Goal: Task Accomplishment & Management: Manage account settings

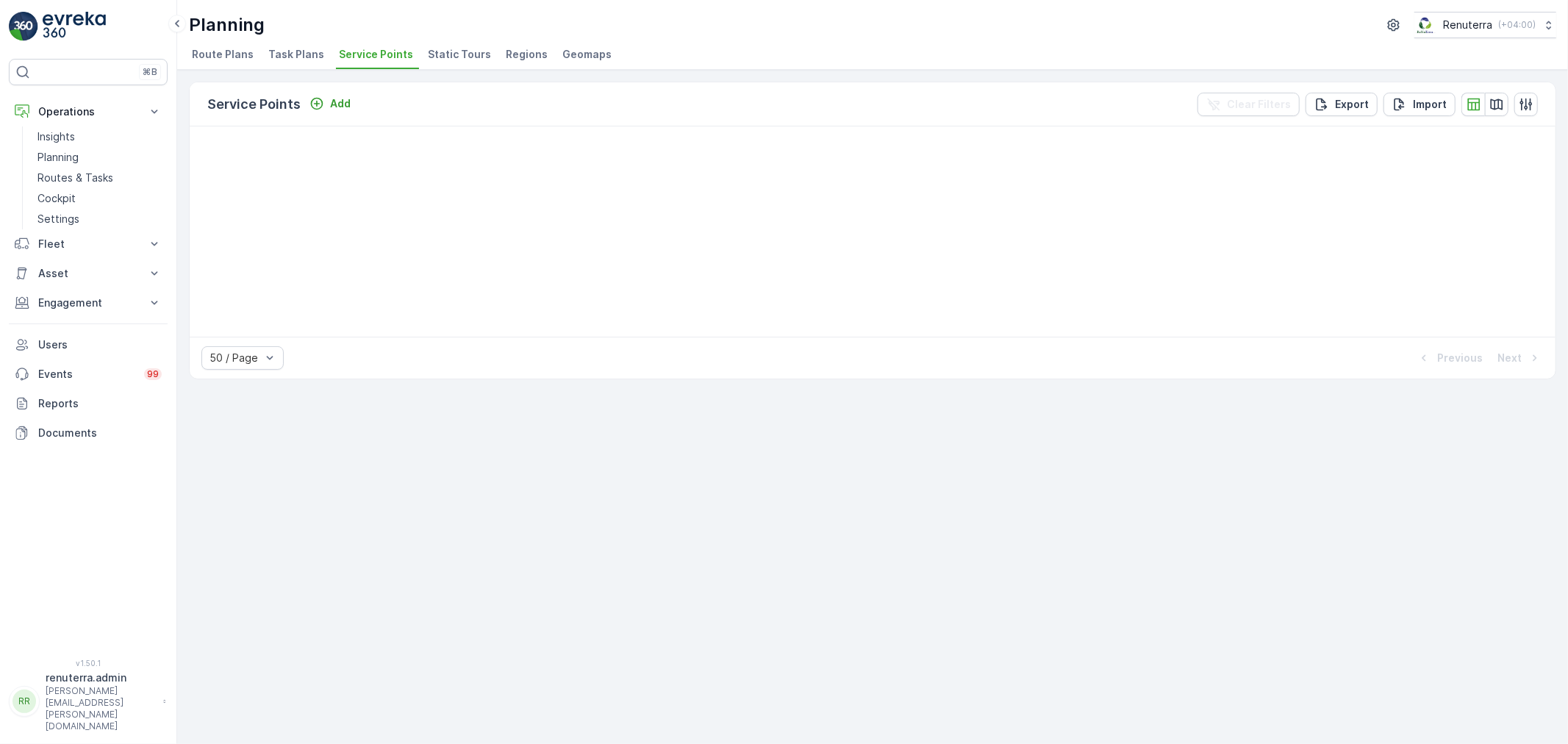
drag, startPoint x: 1144, startPoint y: 341, endPoint x: 1106, endPoint y: 340, distance: 38.0
click at [1138, 341] on div "50 / Page Previous Next" at bounding box center [872, 357] width 1366 height 42
click at [82, 181] on p "Routes & Tasks" at bounding box center [75, 177] width 76 height 14
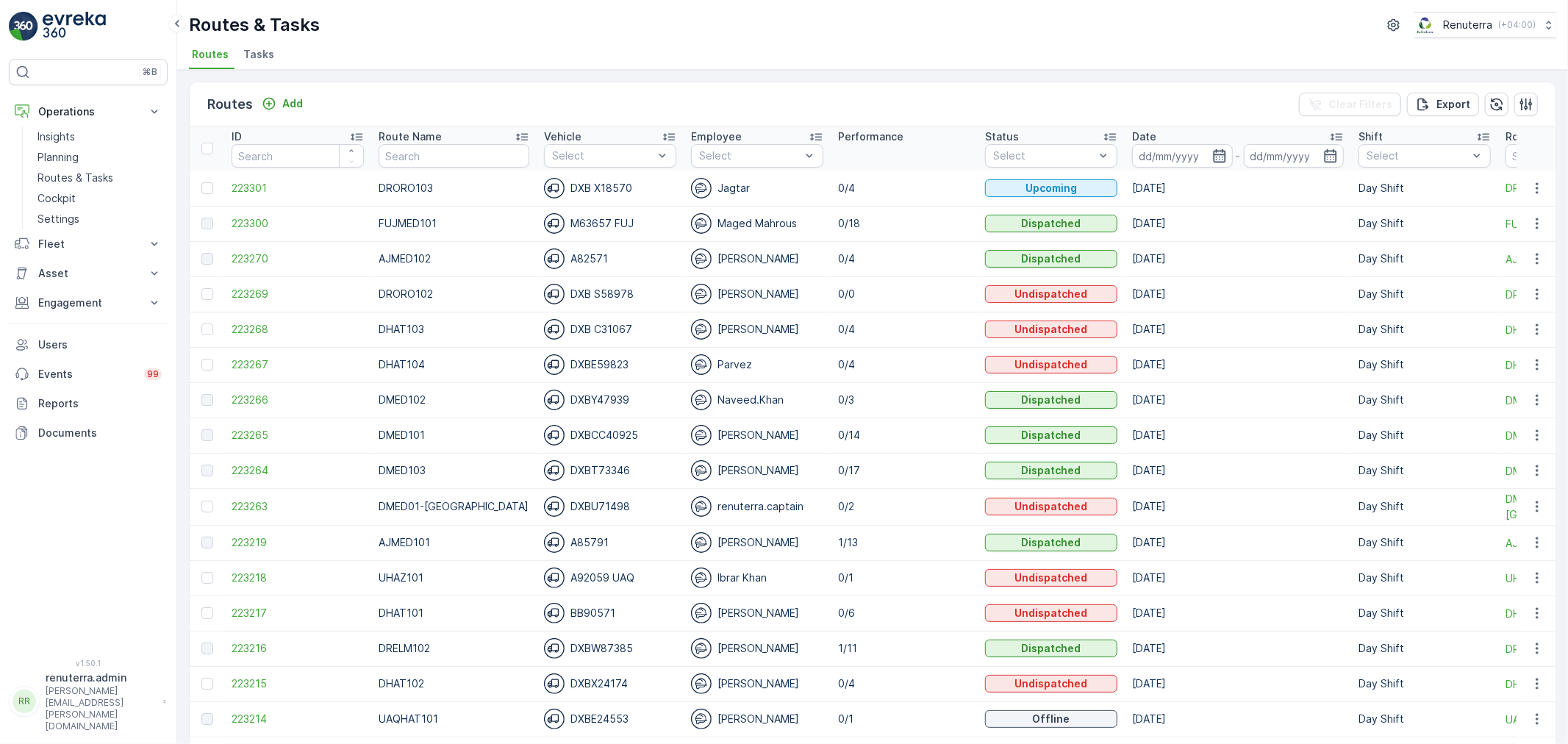
click at [1212, 149] on icon "button" at bounding box center [1218, 155] width 14 height 14
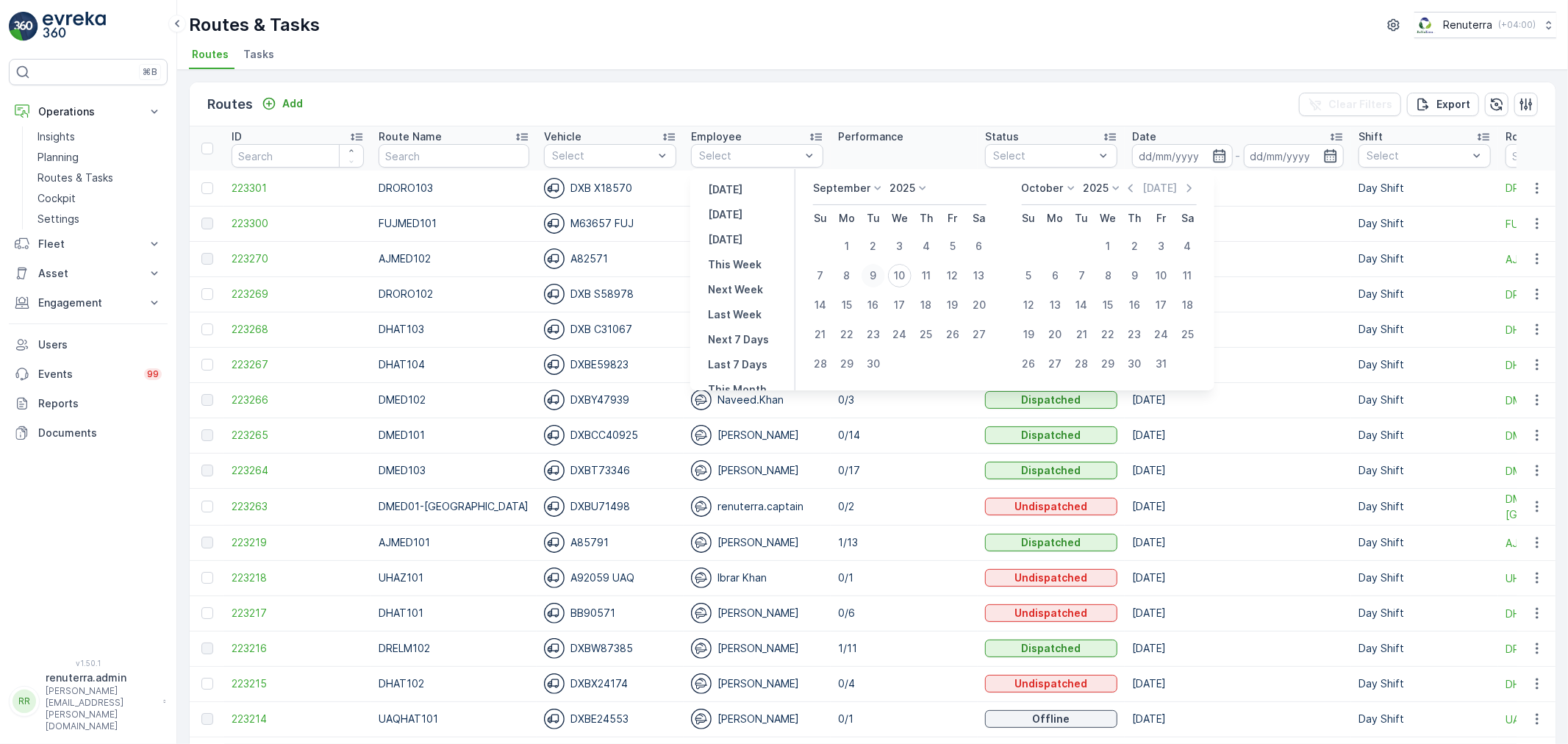
click at [875, 275] on div "9" at bounding box center [873, 276] width 24 height 24
type input "[DATE]"
click at [875, 275] on div "9" at bounding box center [873, 276] width 24 height 24
type input "[DATE]"
click at [875, 275] on div "9" at bounding box center [873, 276] width 24 height 24
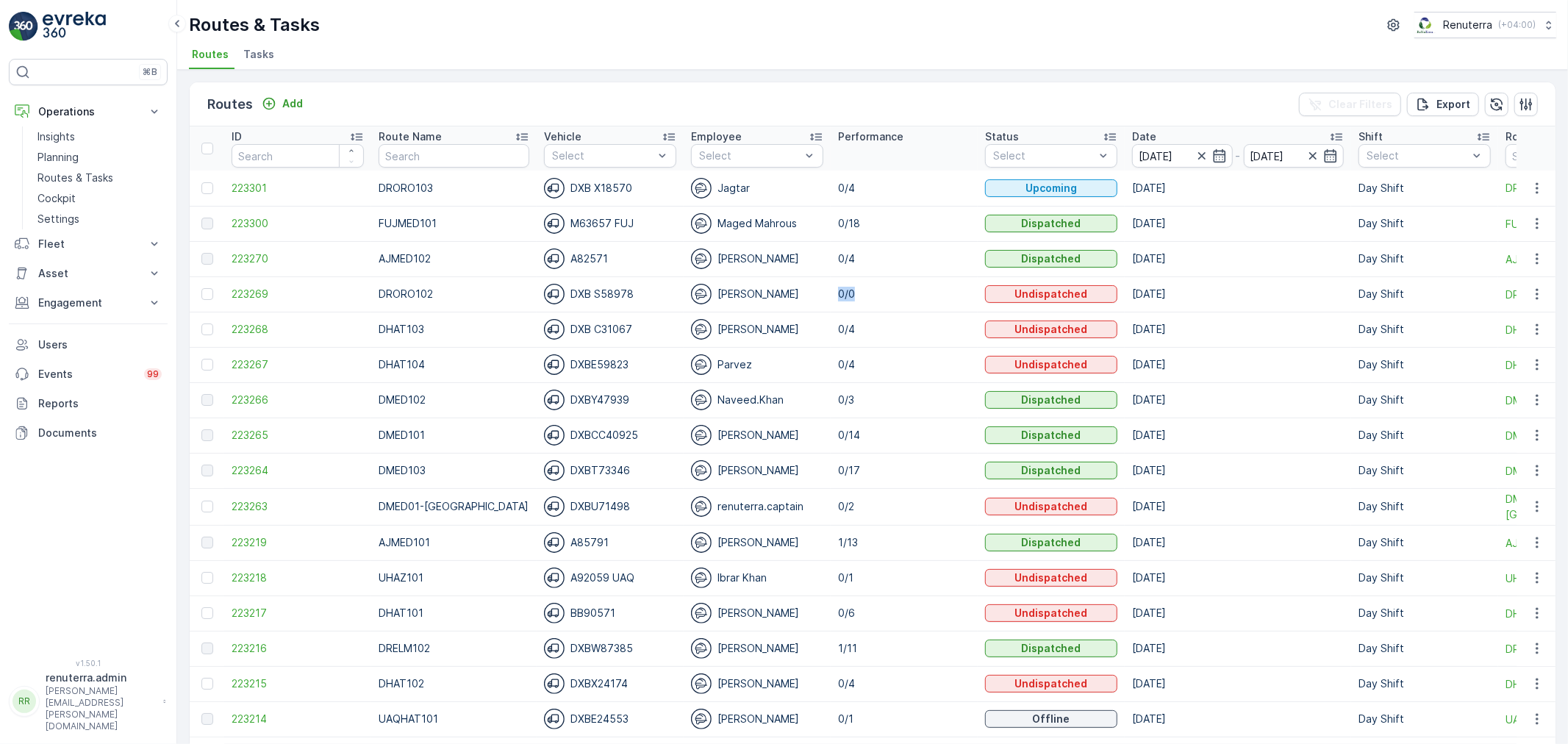
click at [875, 277] on td "0/0" at bounding box center [904, 294] width 147 height 35
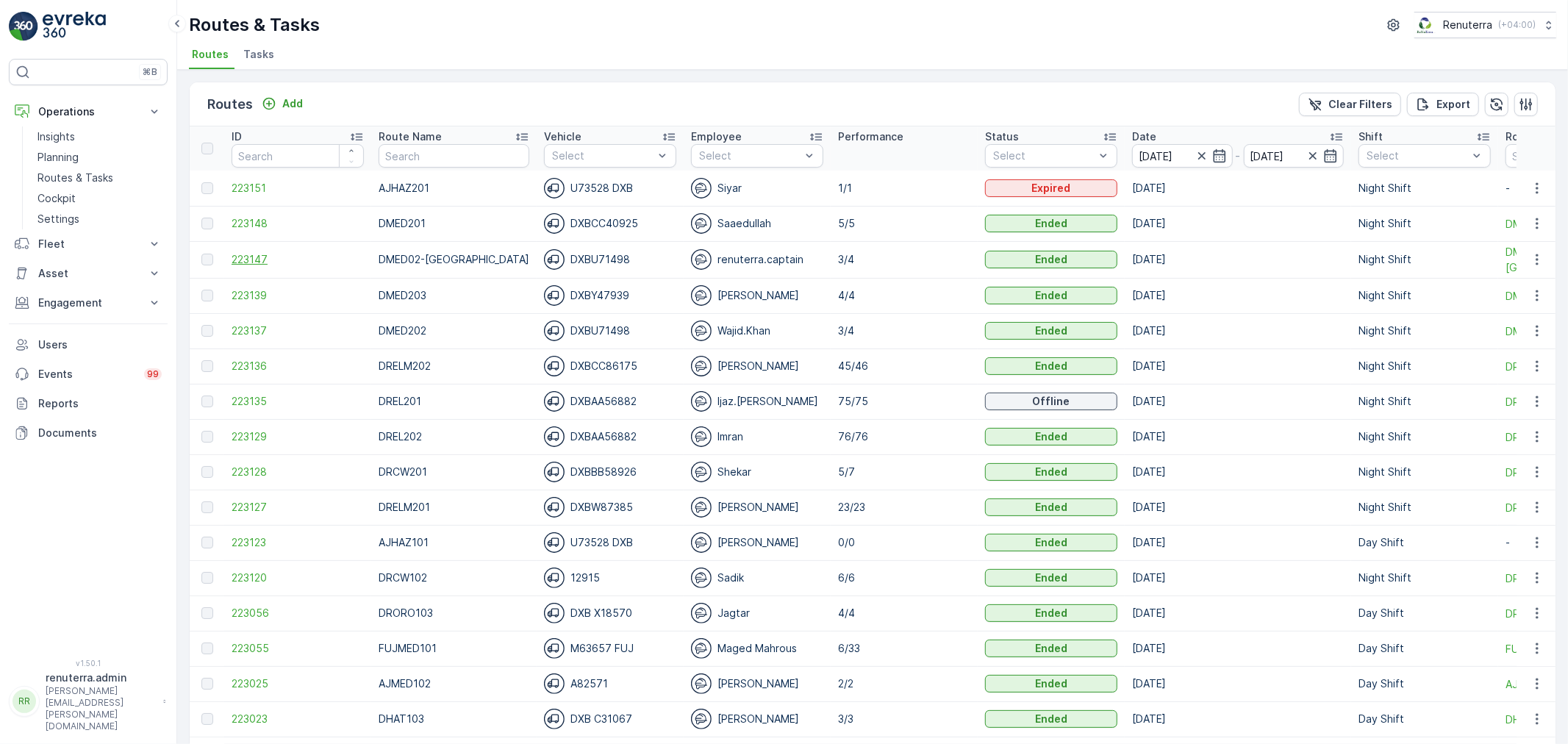
click at [242, 255] on span "223147" at bounding box center [297, 258] width 132 height 14
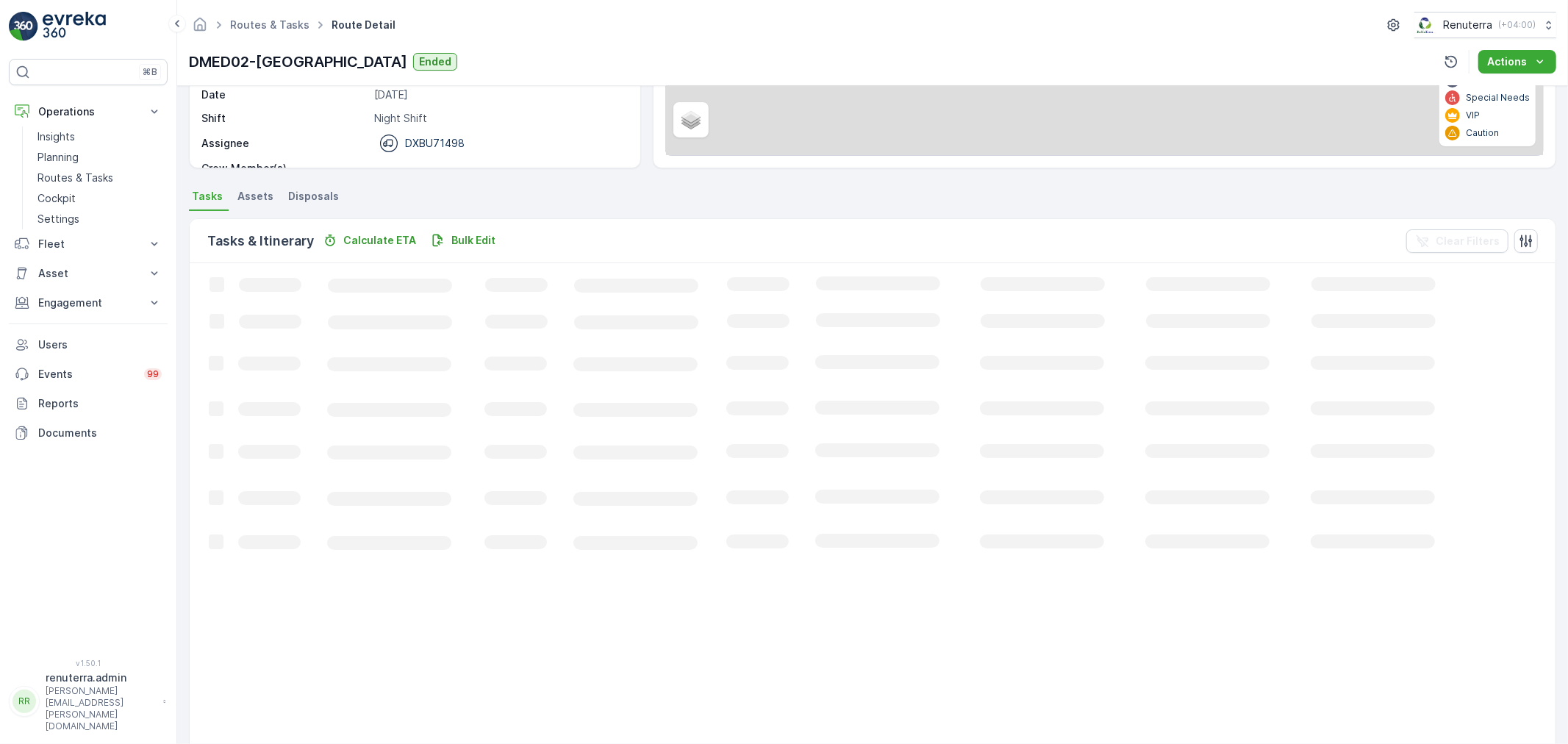
scroll to position [14, 0]
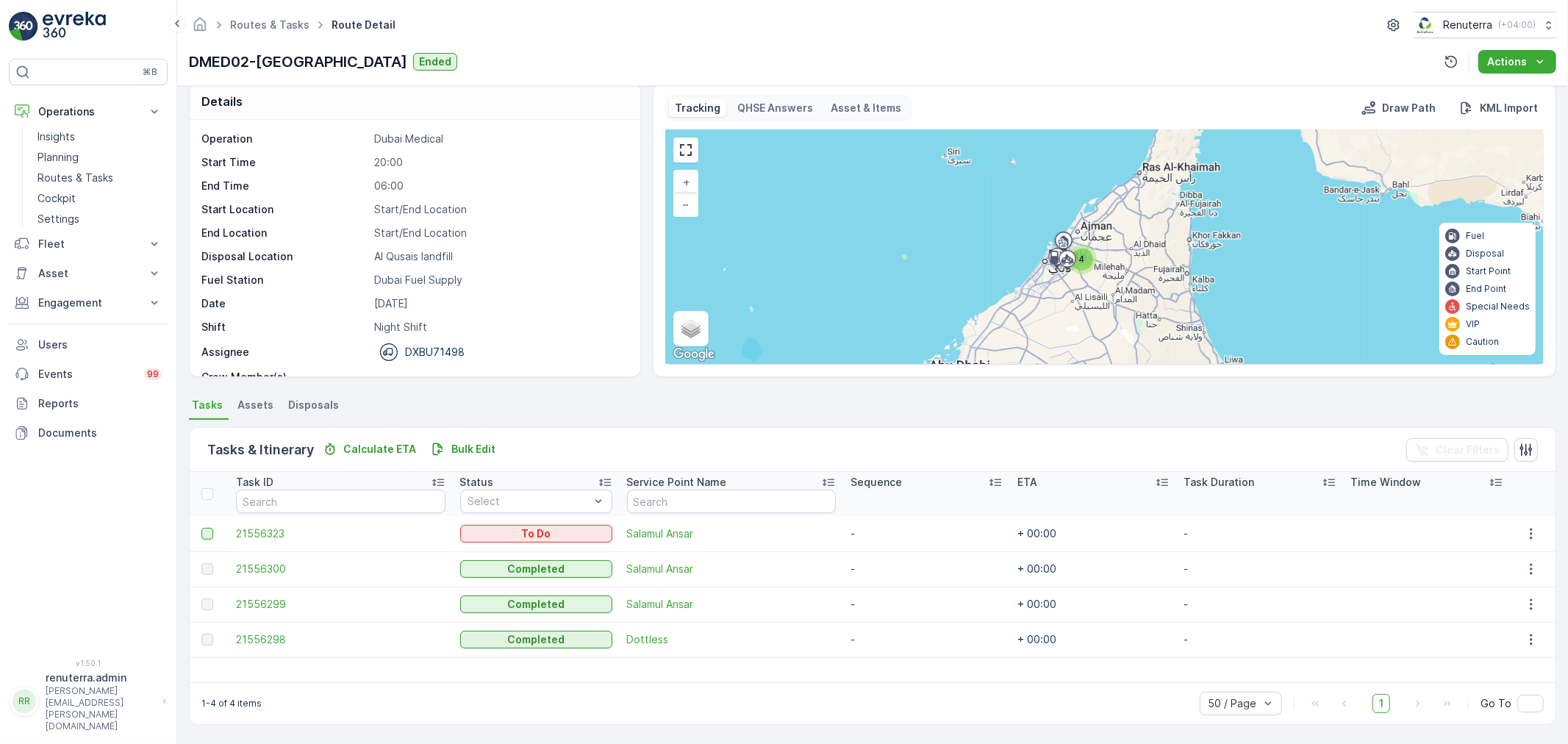
click at [209, 527] on div at bounding box center [207, 533] width 11 height 11
click at [201, 527] on input "checkbox" at bounding box center [201, 527] width 0 height 0
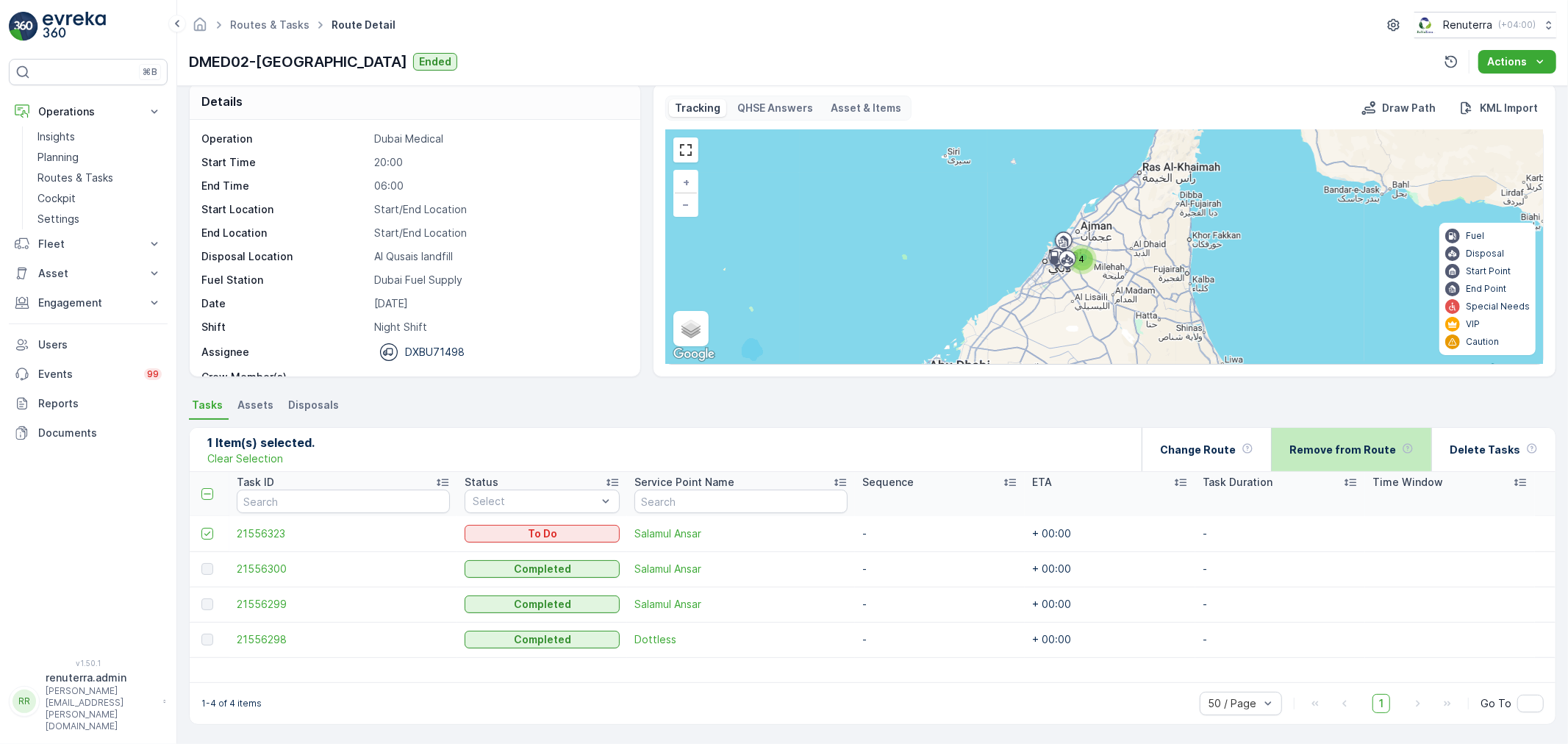
click at [1351, 443] on p "Remove from Route" at bounding box center [1343, 449] width 106 height 14
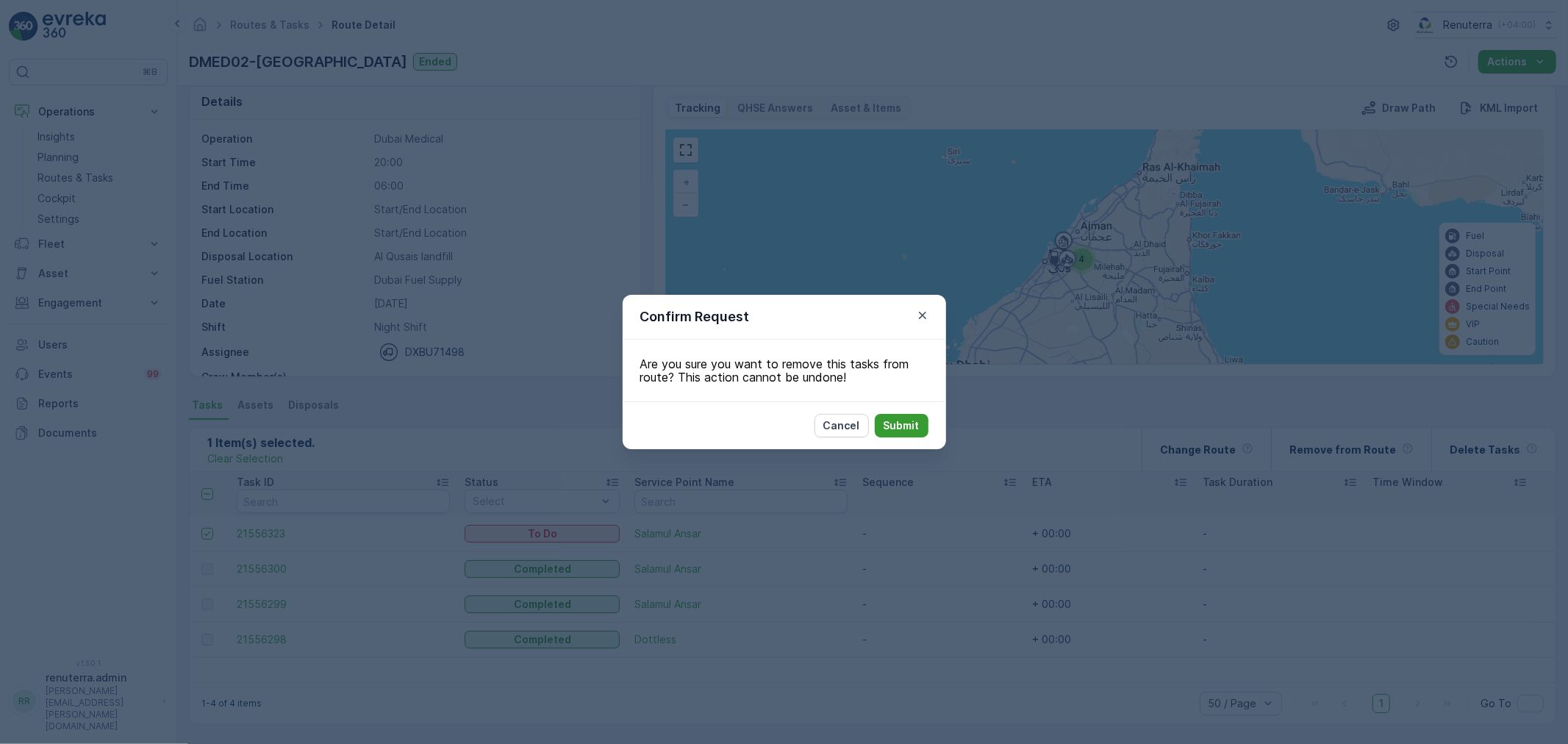
click at [920, 420] on button "Submit" at bounding box center [901, 425] width 53 height 24
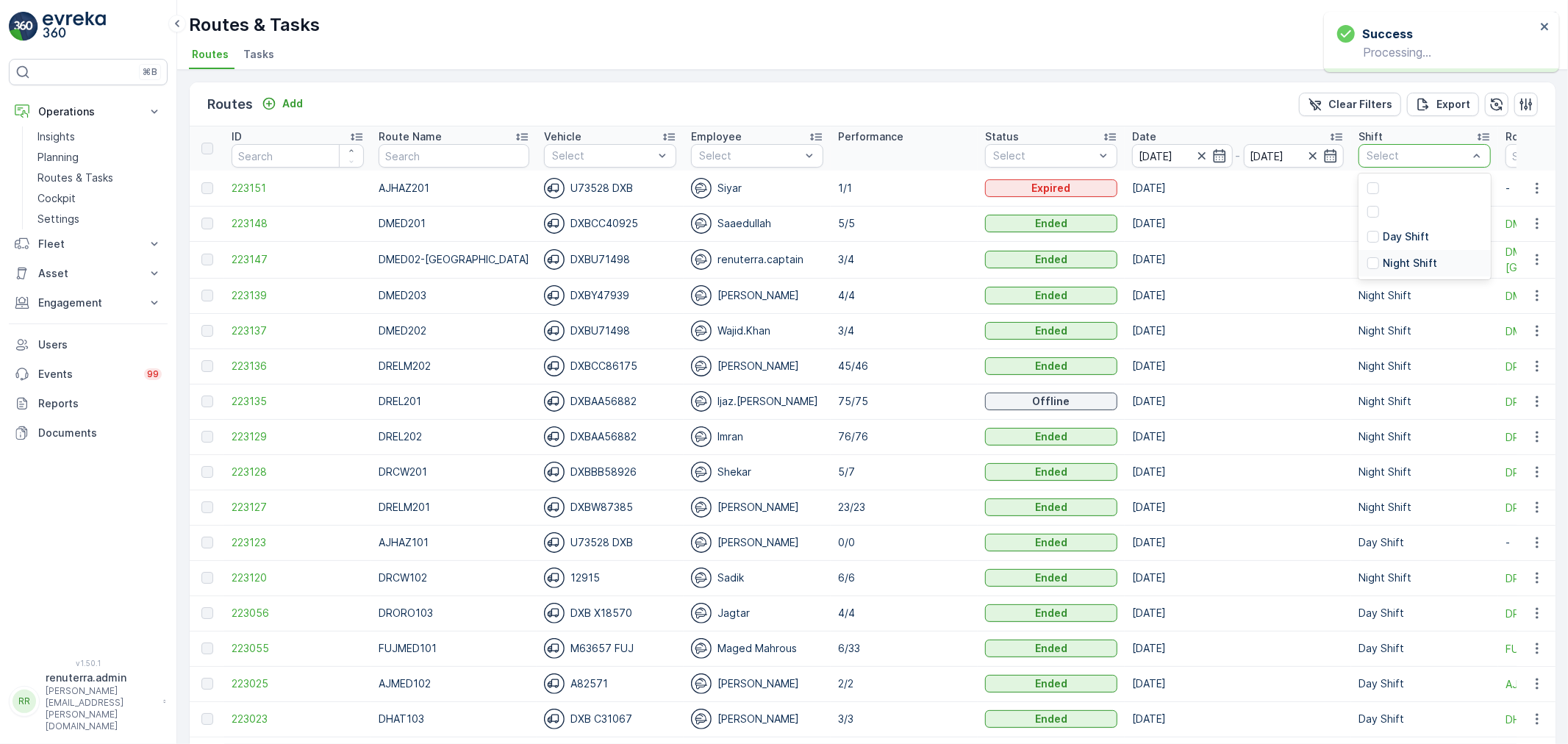
click at [1383, 268] on p "Night Shift" at bounding box center [1409, 262] width 54 height 14
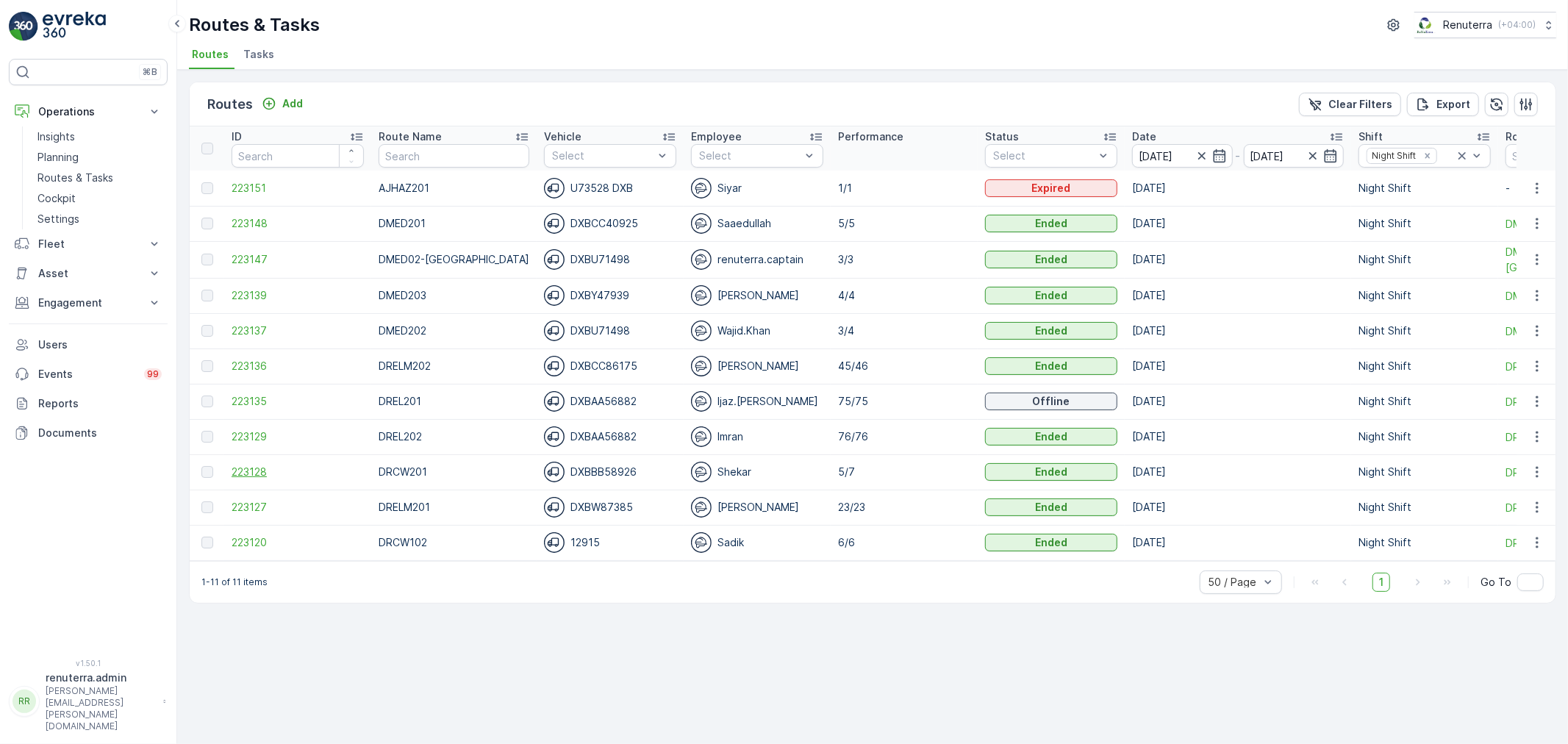
click at [262, 475] on span "223128" at bounding box center [297, 471] width 132 height 14
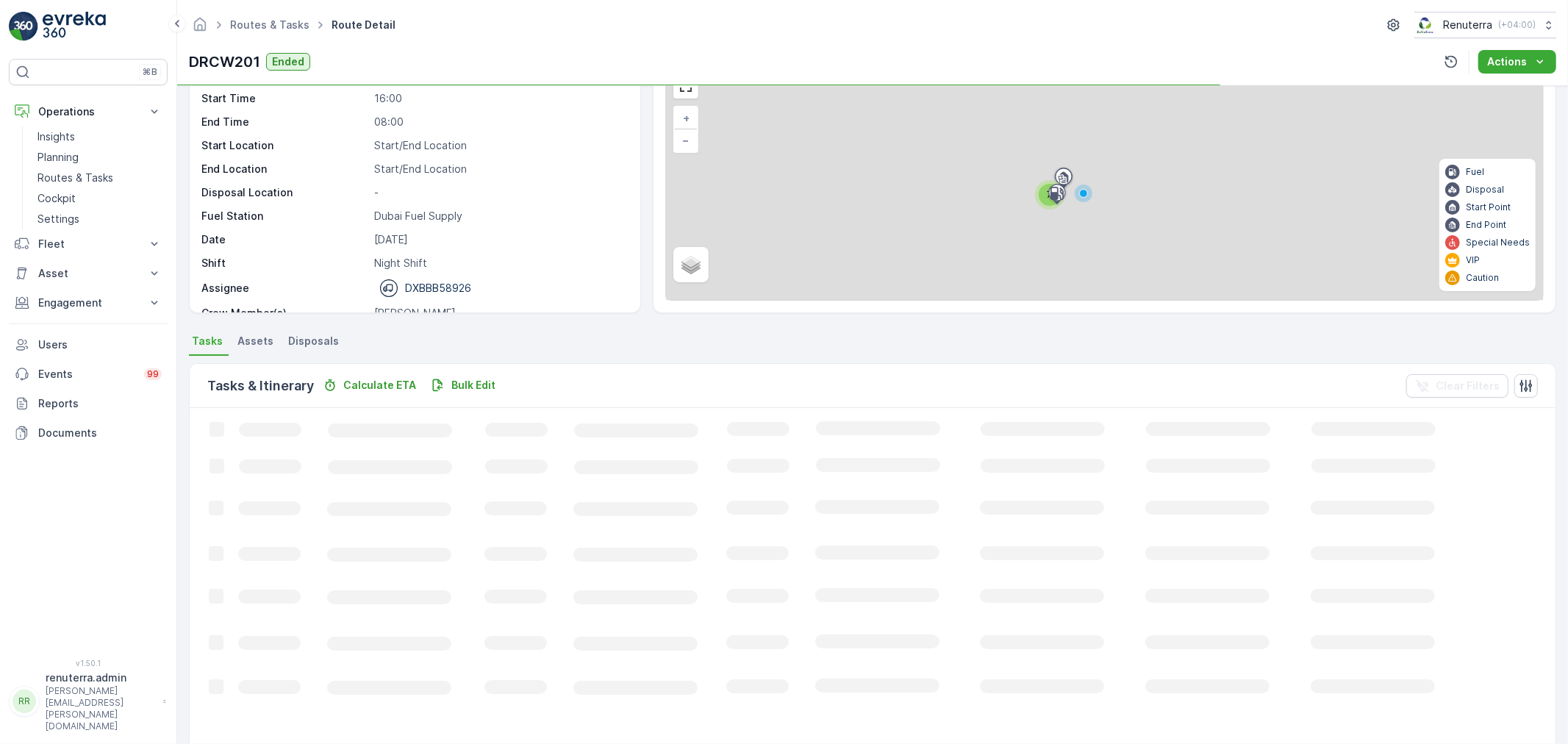
scroll to position [82, 0]
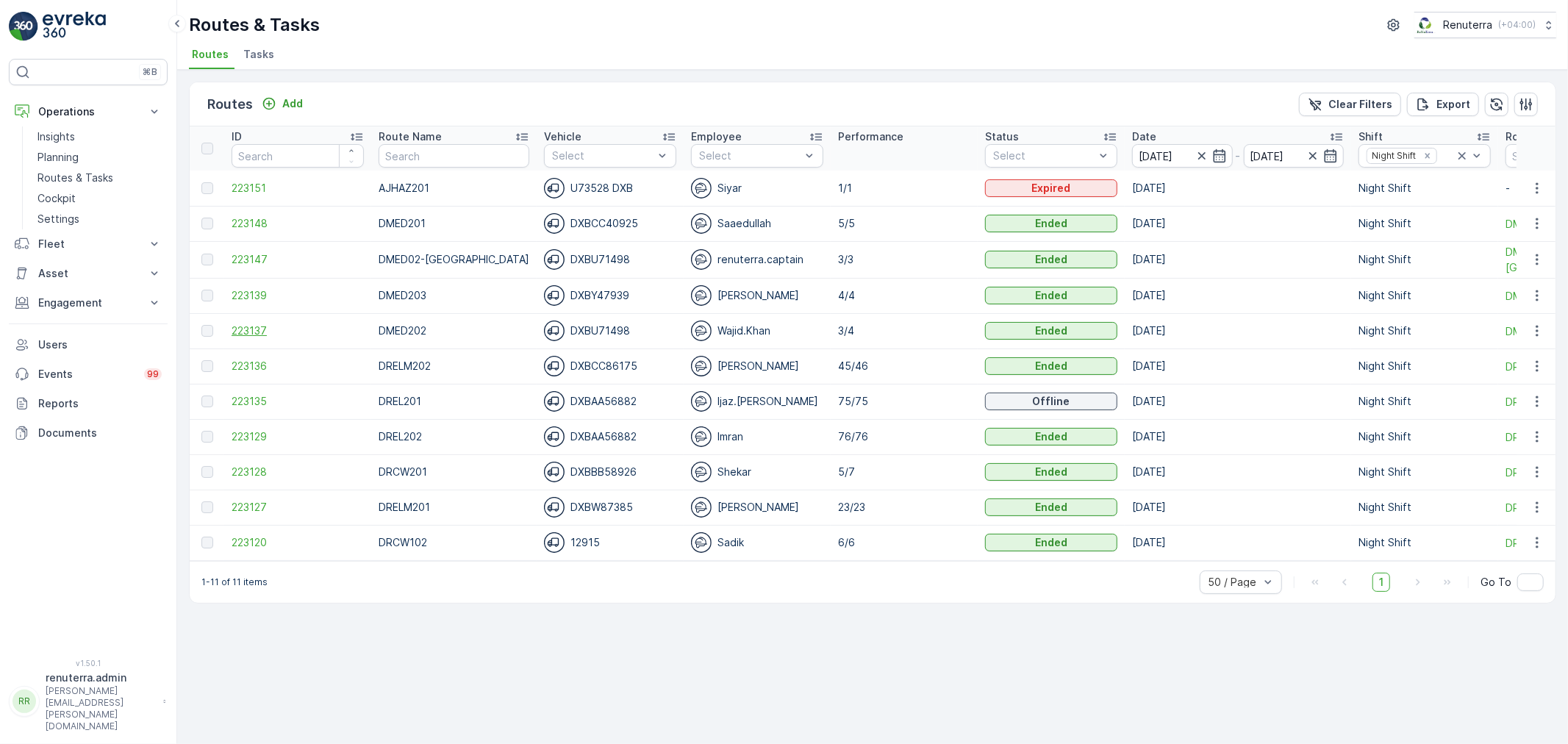
click at [242, 329] on span "223137" at bounding box center [297, 330] width 132 height 14
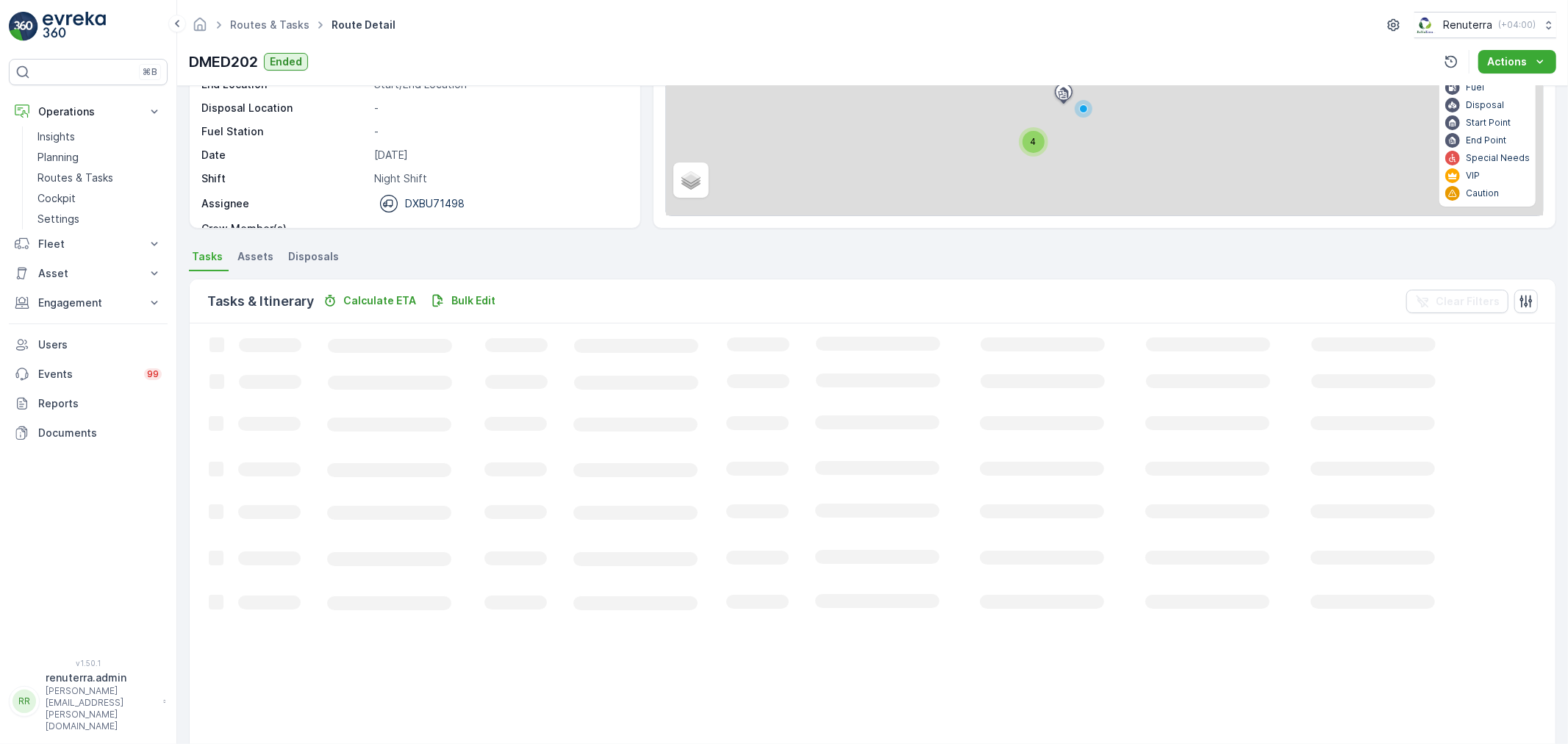
scroll to position [14, 0]
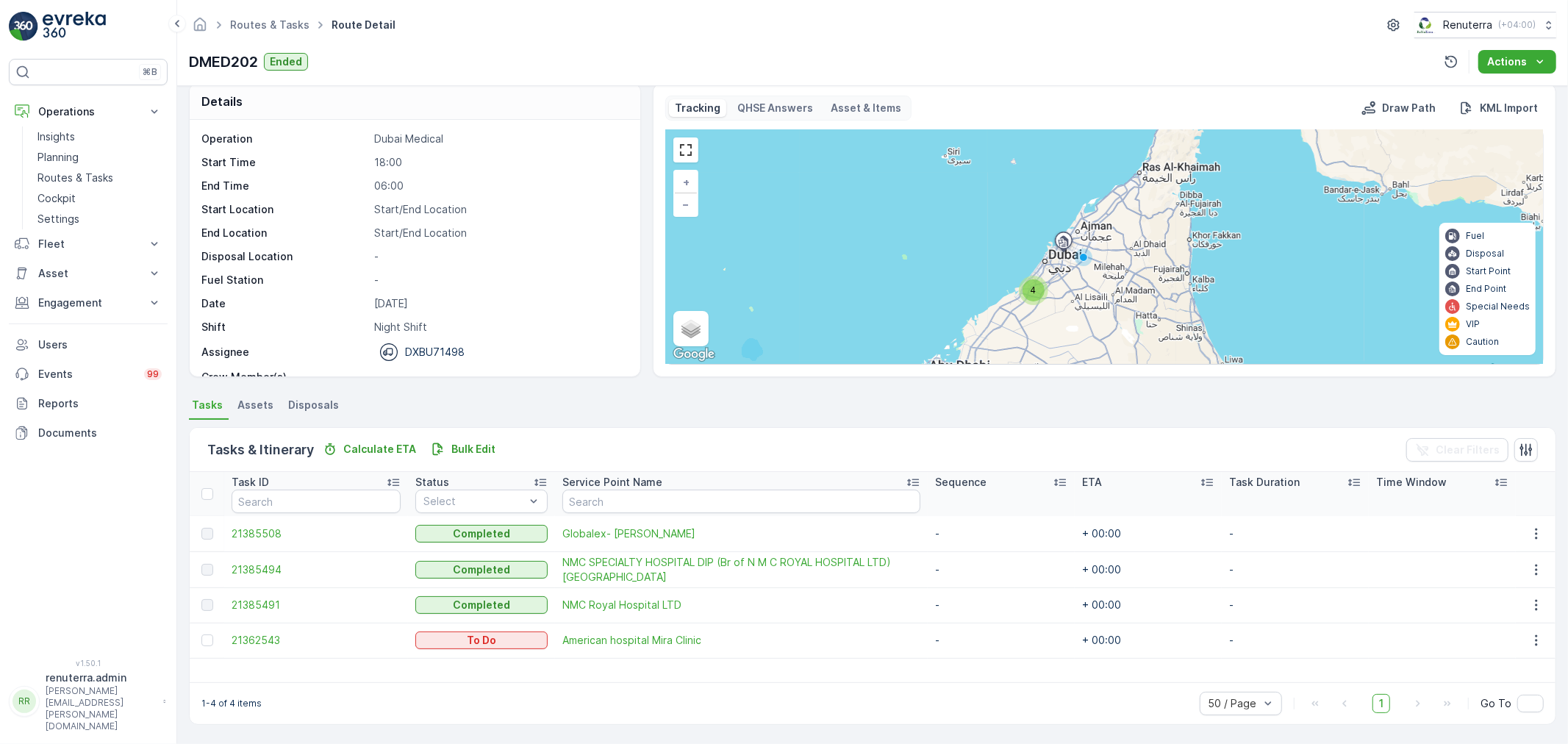
click at [216, 638] on div at bounding box center [209, 640] width 15 height 11
click at [201, 635] on input "checkbox" at bounding box center [201, 635] width 0 height 0
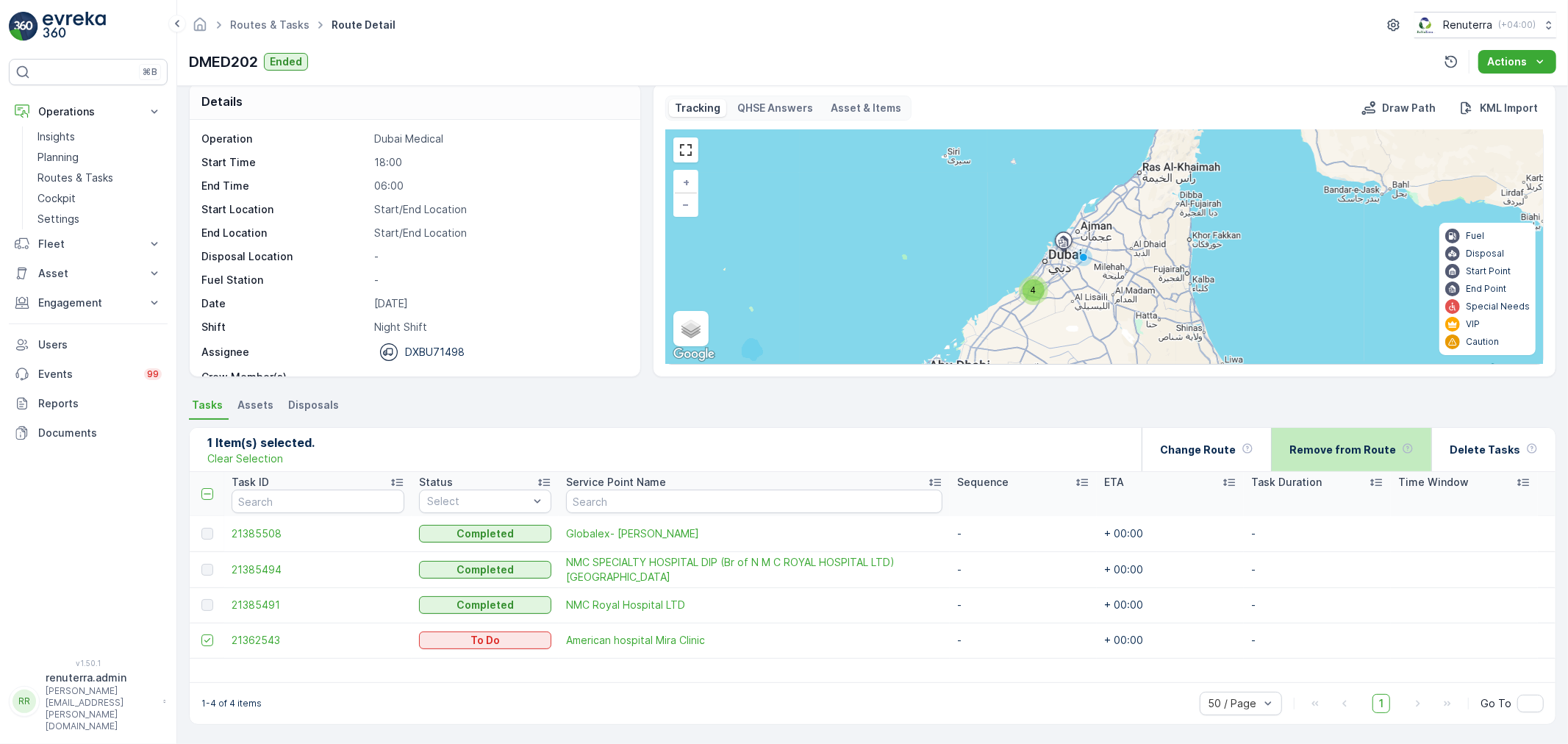
click at [1394, 447] on p "Remove from Route" at bounding box center [1343, 449] width 106 height 14
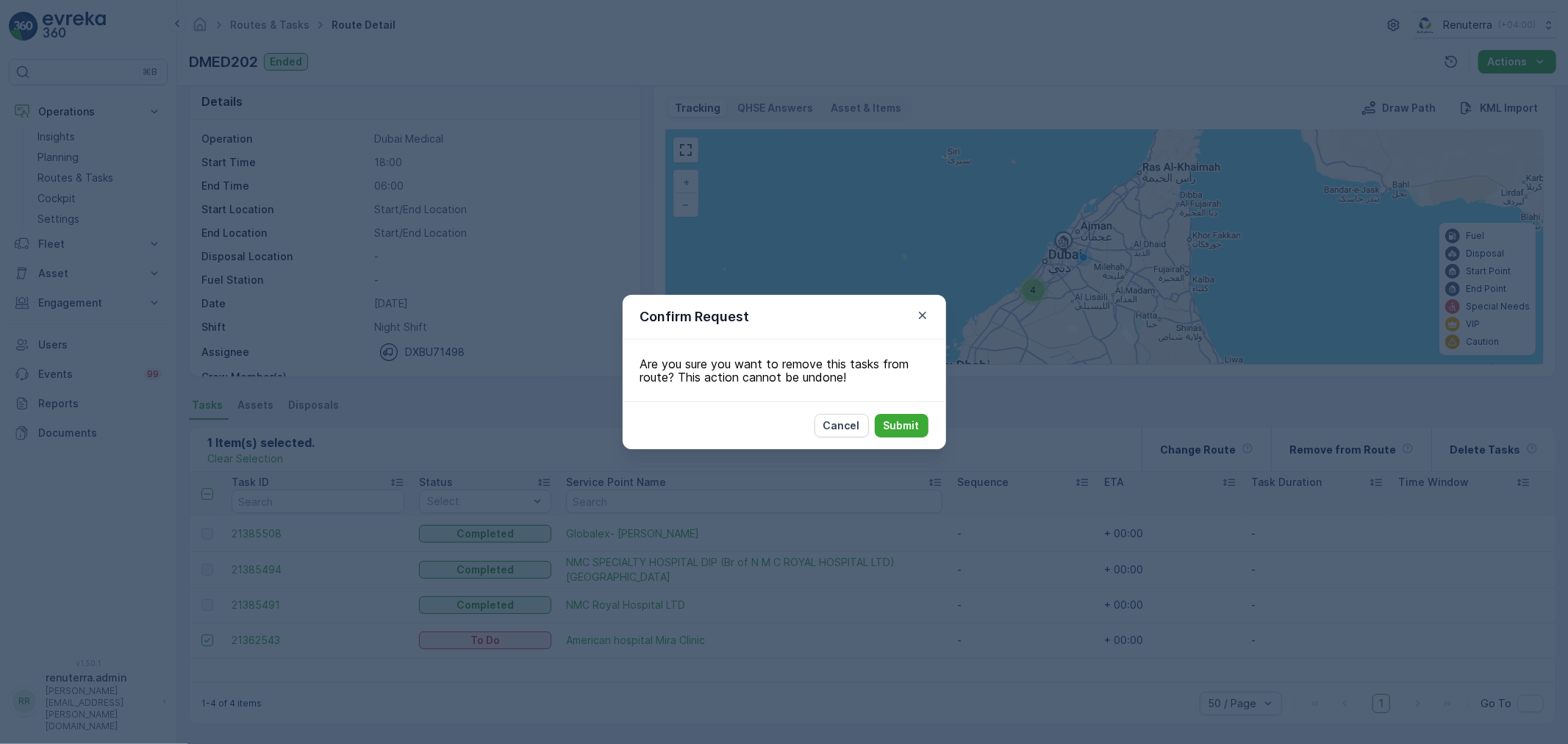
click at [936, 432] on div "Cancel Submit" at bounding box center [784, 425] width 323 height 48
click at [909, 434] on button "Submit" at bounding box center [901, 425] width 53 height 24
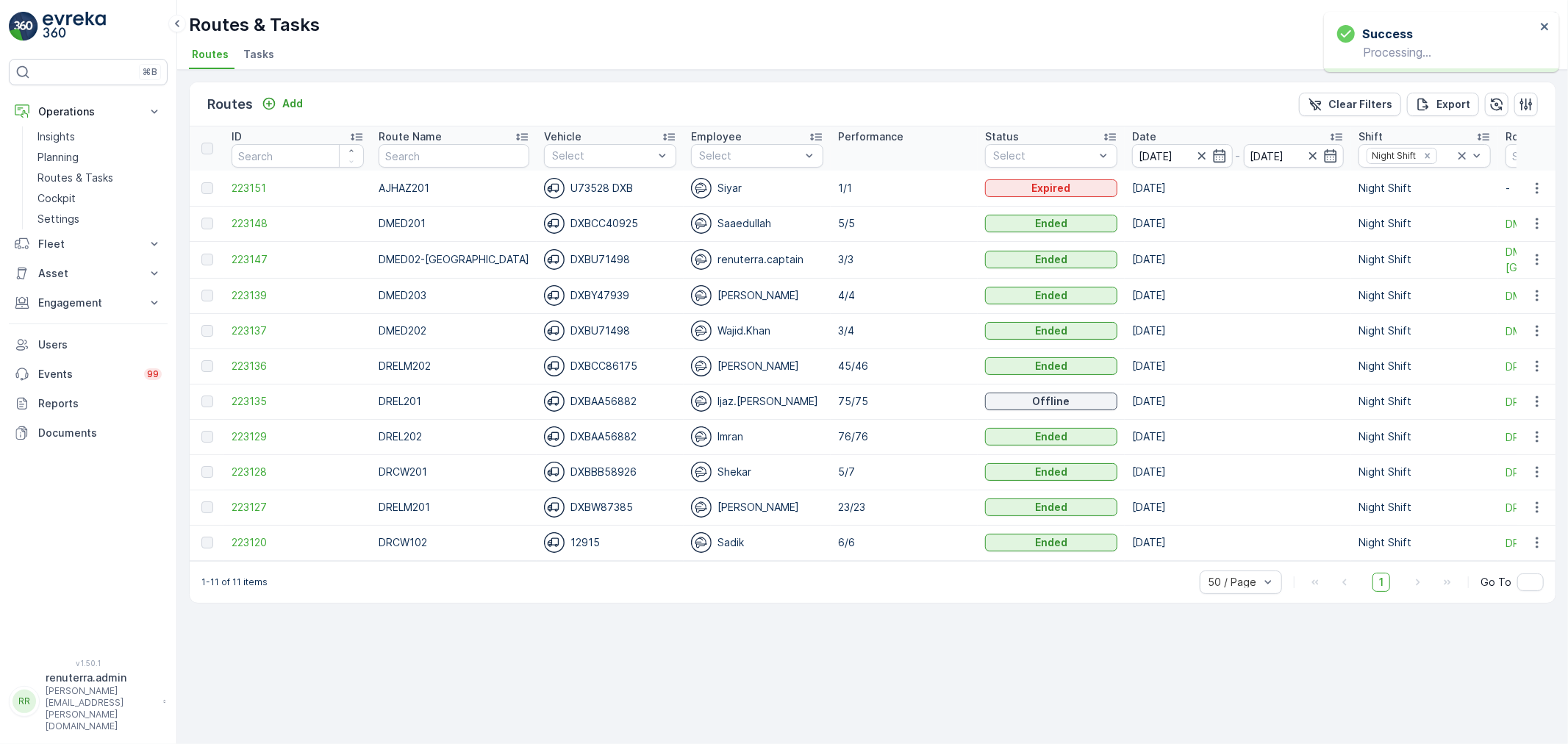
drag, startPoint x: 931, startPoint y: 16, endPoint x: 960, endPoint y: 1, distance: 32.6
click at [939, 12] on div "Routes & Tasks Renuterra ( +04:00 )" at bounding box center [872, 25] width 1367 height 27
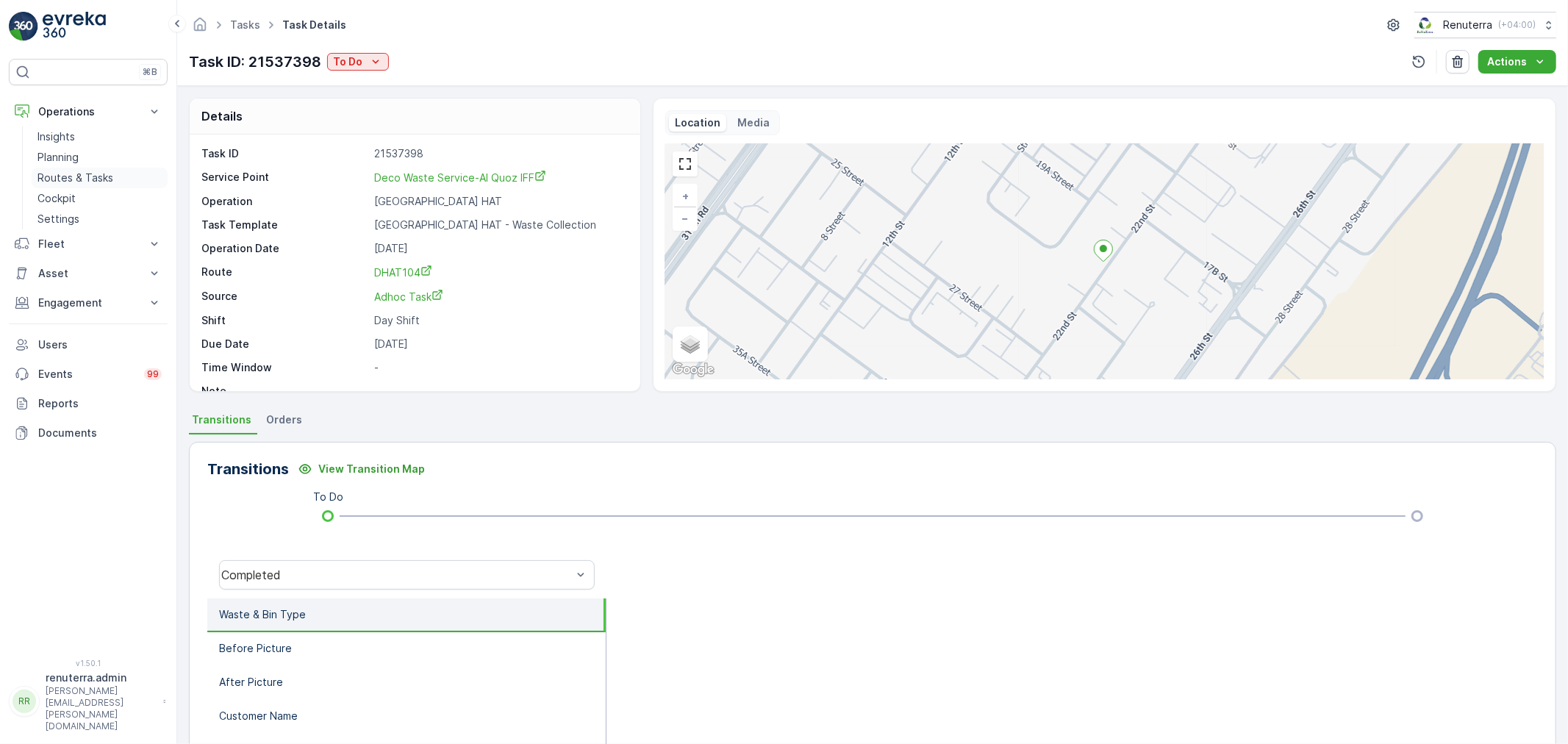
click at [88, 177] on p "Routes & Tasks" at bounding box center [75, 177] width 76 height 14
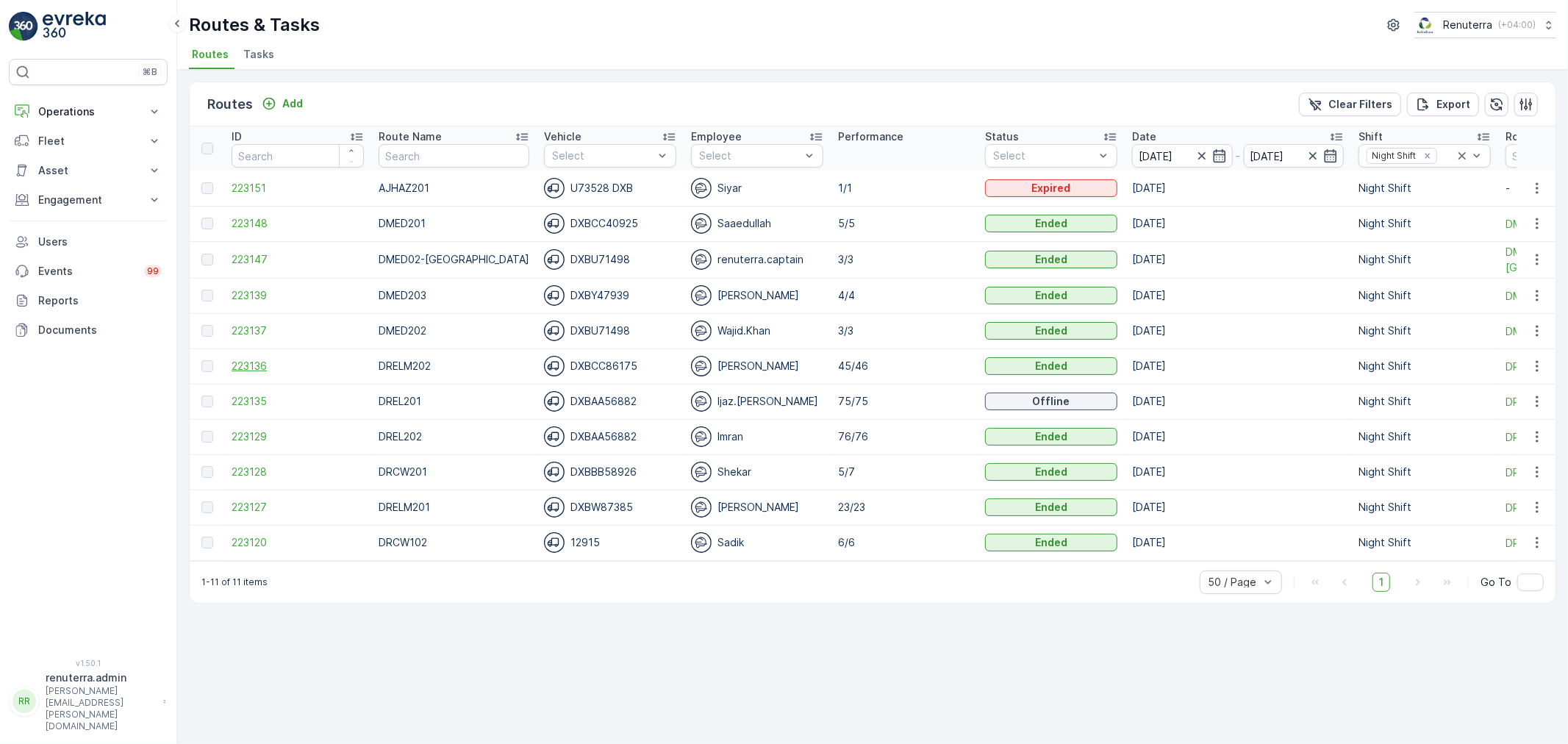
click at [258, 366] on span "223136" at bounding box center [297, 365] width 132 height 14
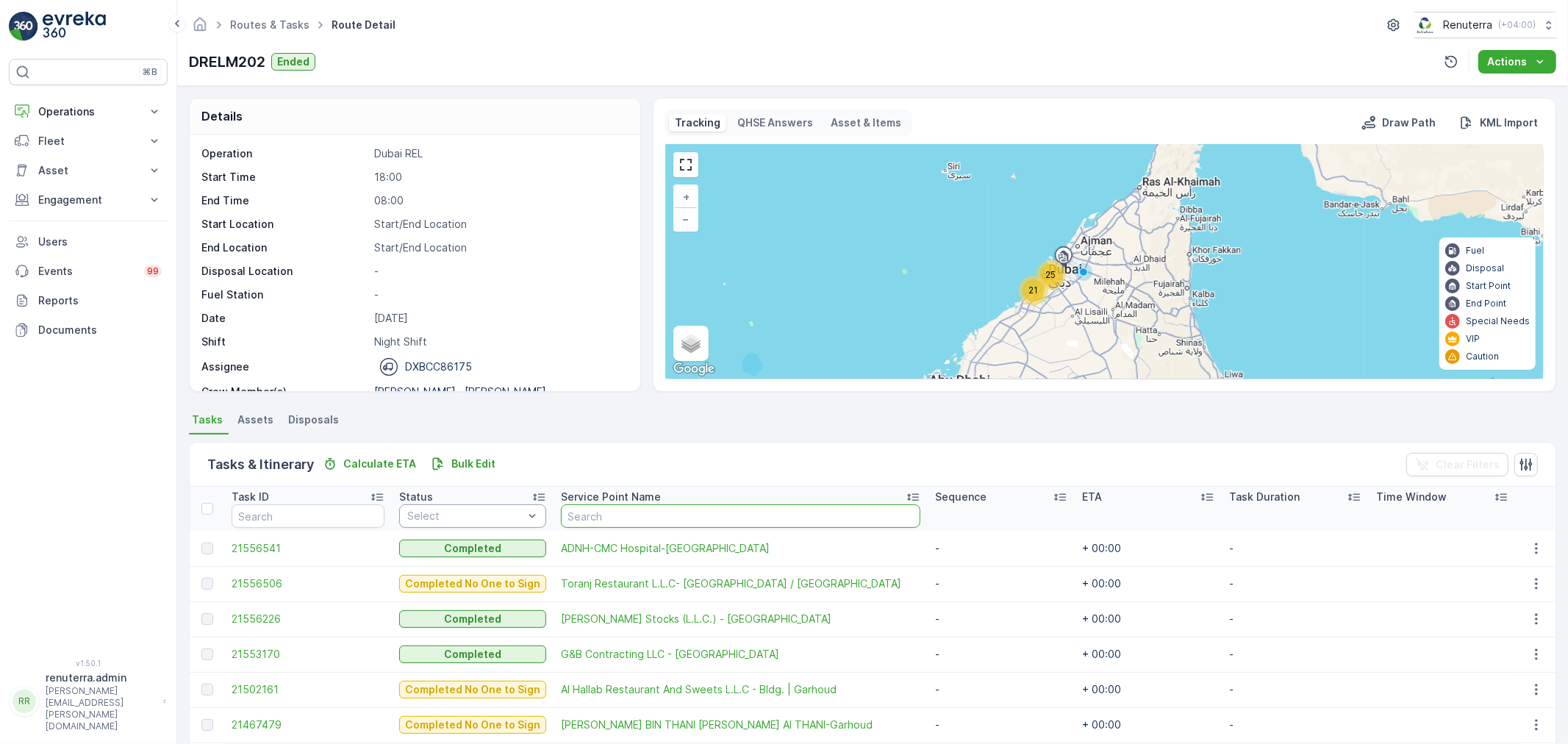
drag, startPoint x: 631, startPoint y: 521, endPoint x: 525, endPoint y: 517, distance: 106.1
click at [626, 521] on input "text" at bounding box center [740, 516] width 359 height 24
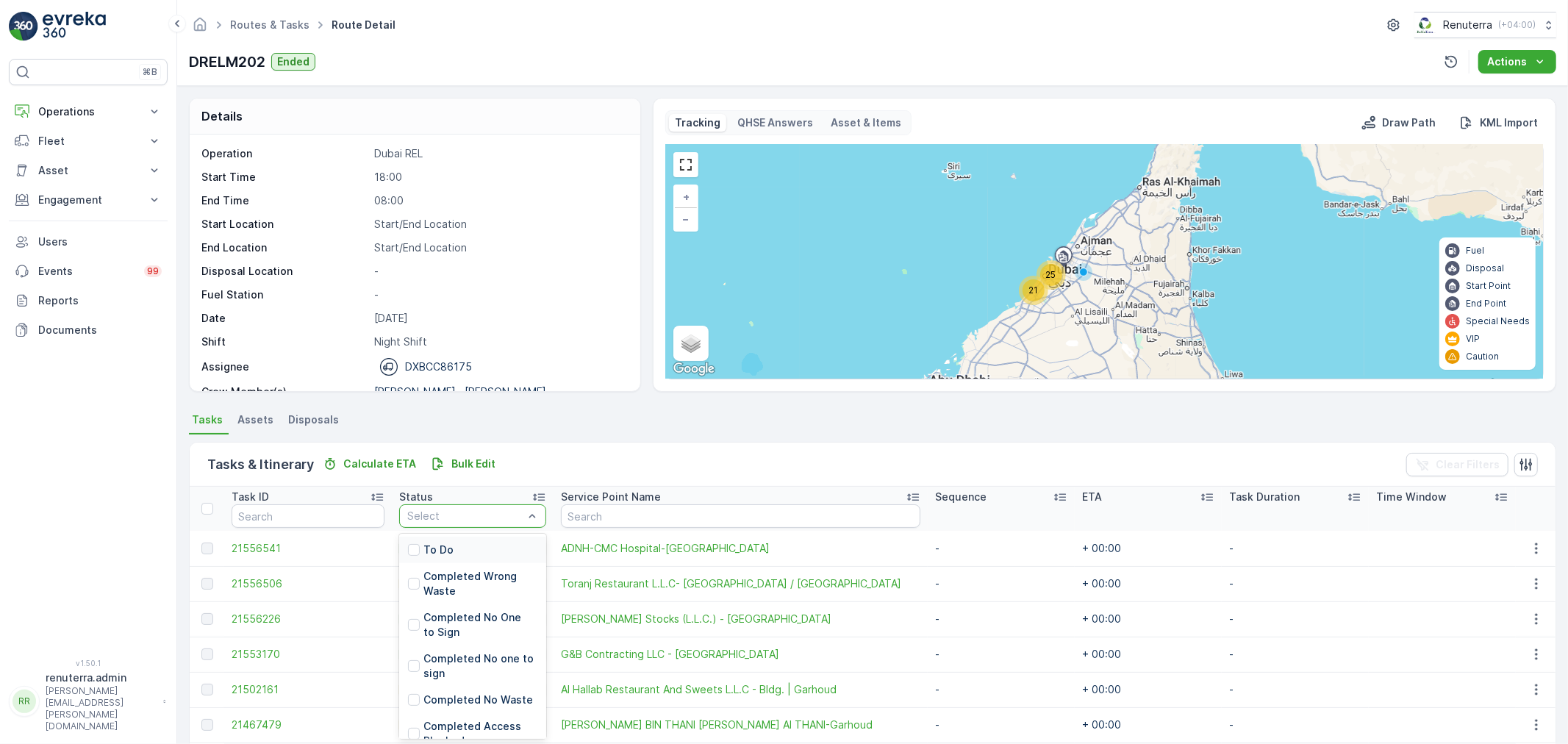
drag, startPoint x: 478, startPoint y: 514, endPoint x: 480, endPoint y: 535, distance: 21.1
click at [468, 551] on div "To Do" at bounding box center [472, 550] width 147 height 27
